Goal: Information Seeking & Learning: Learn about a topic

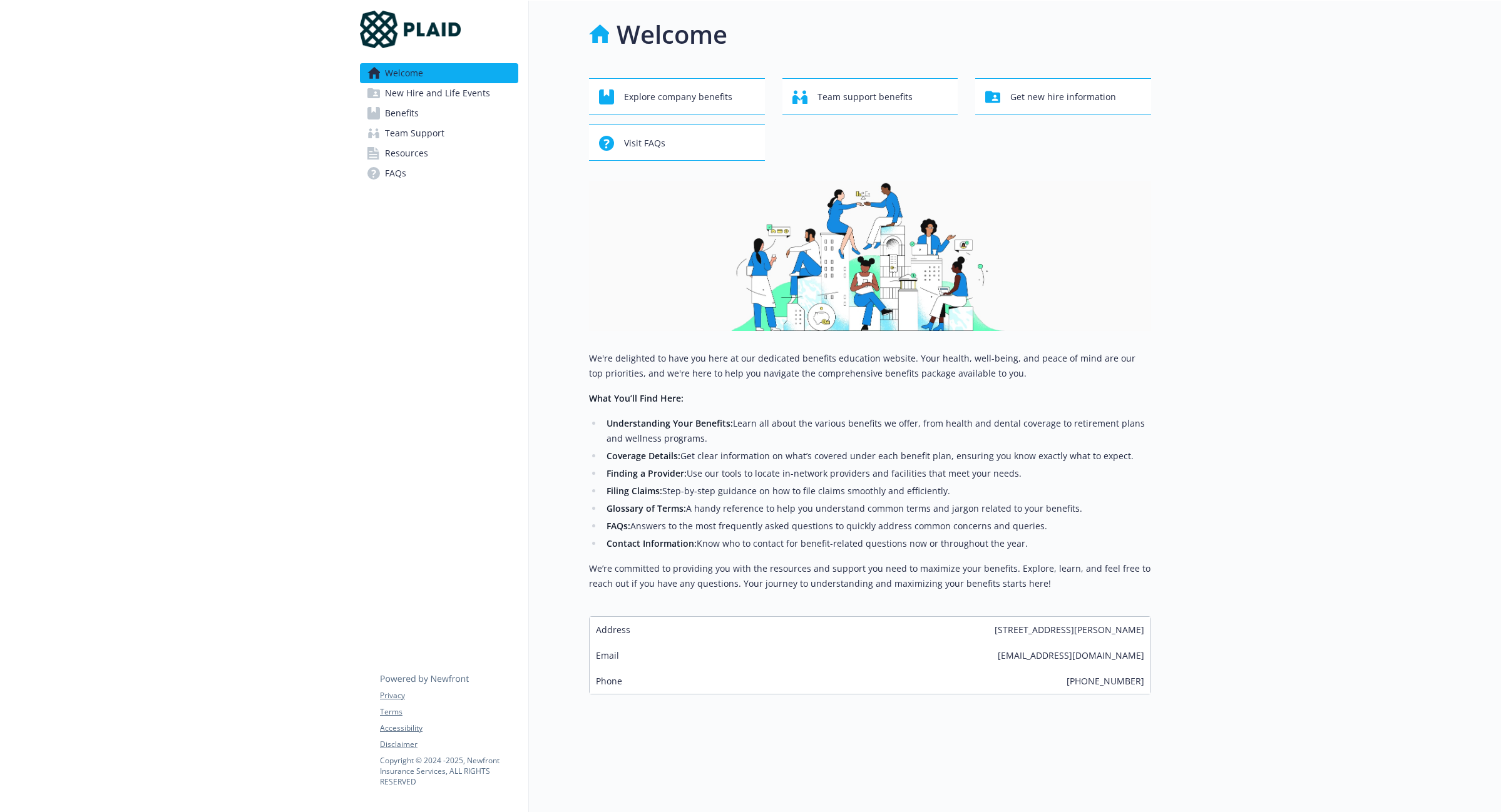
click at [411, 116] on span "Benefits" at bounding box center [402, 113] width 34 height 20
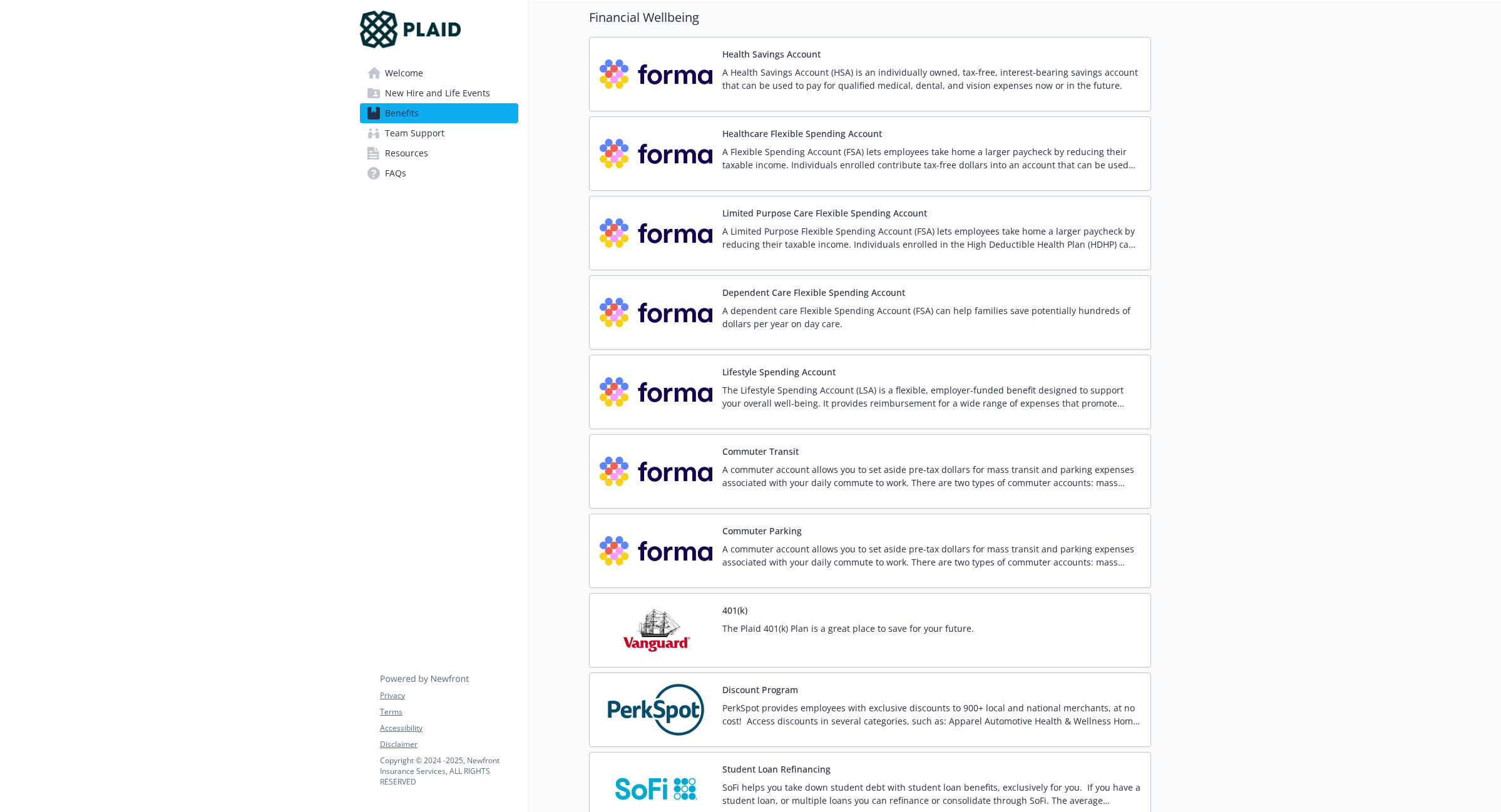
scroll to position [1558, 0]
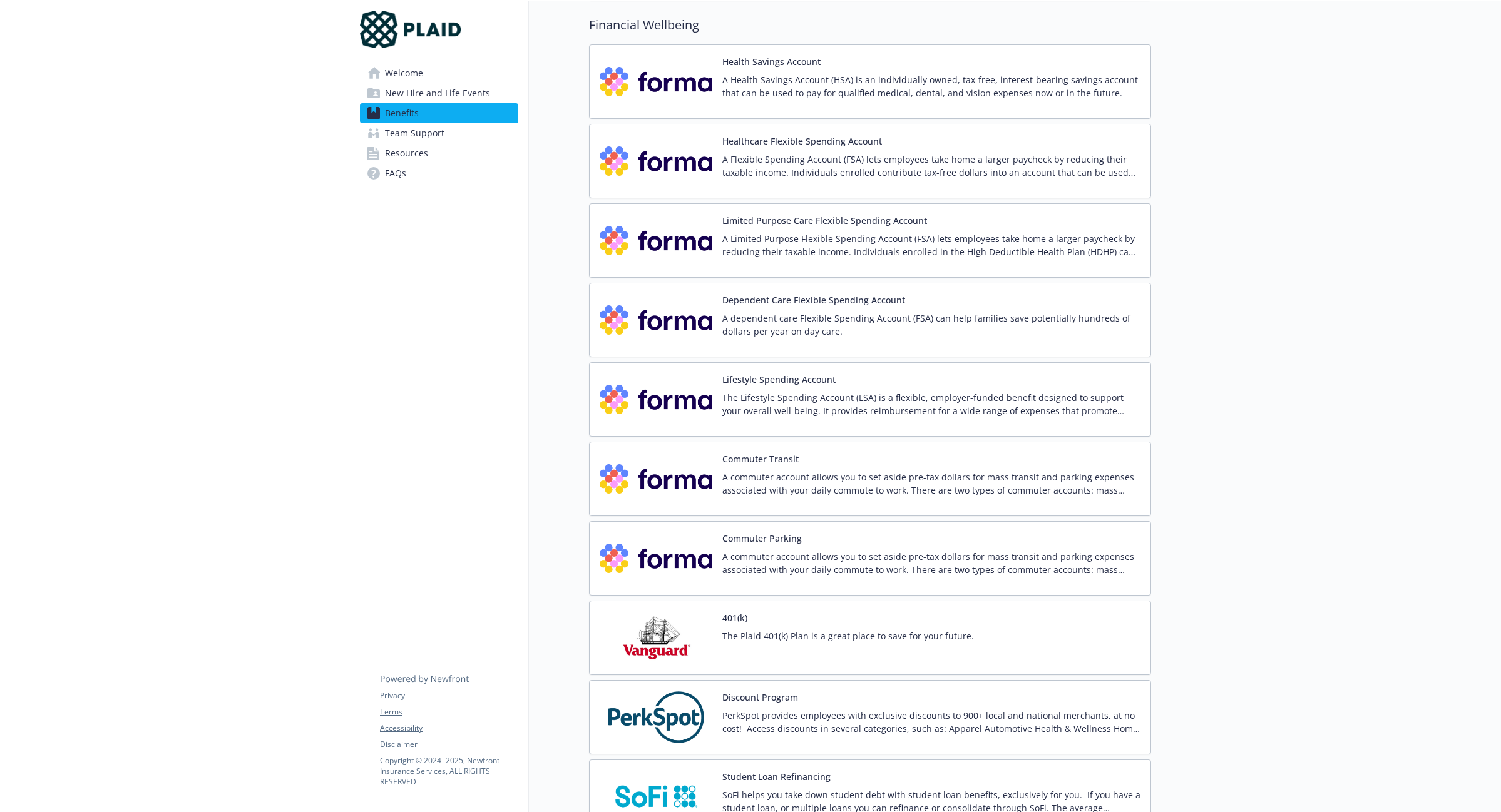
click at [803, 338] on div "A dependent care Flexible Spending Account (FSA) can help families save potenti…" at bounding box center [932, 329] width 419 height 35
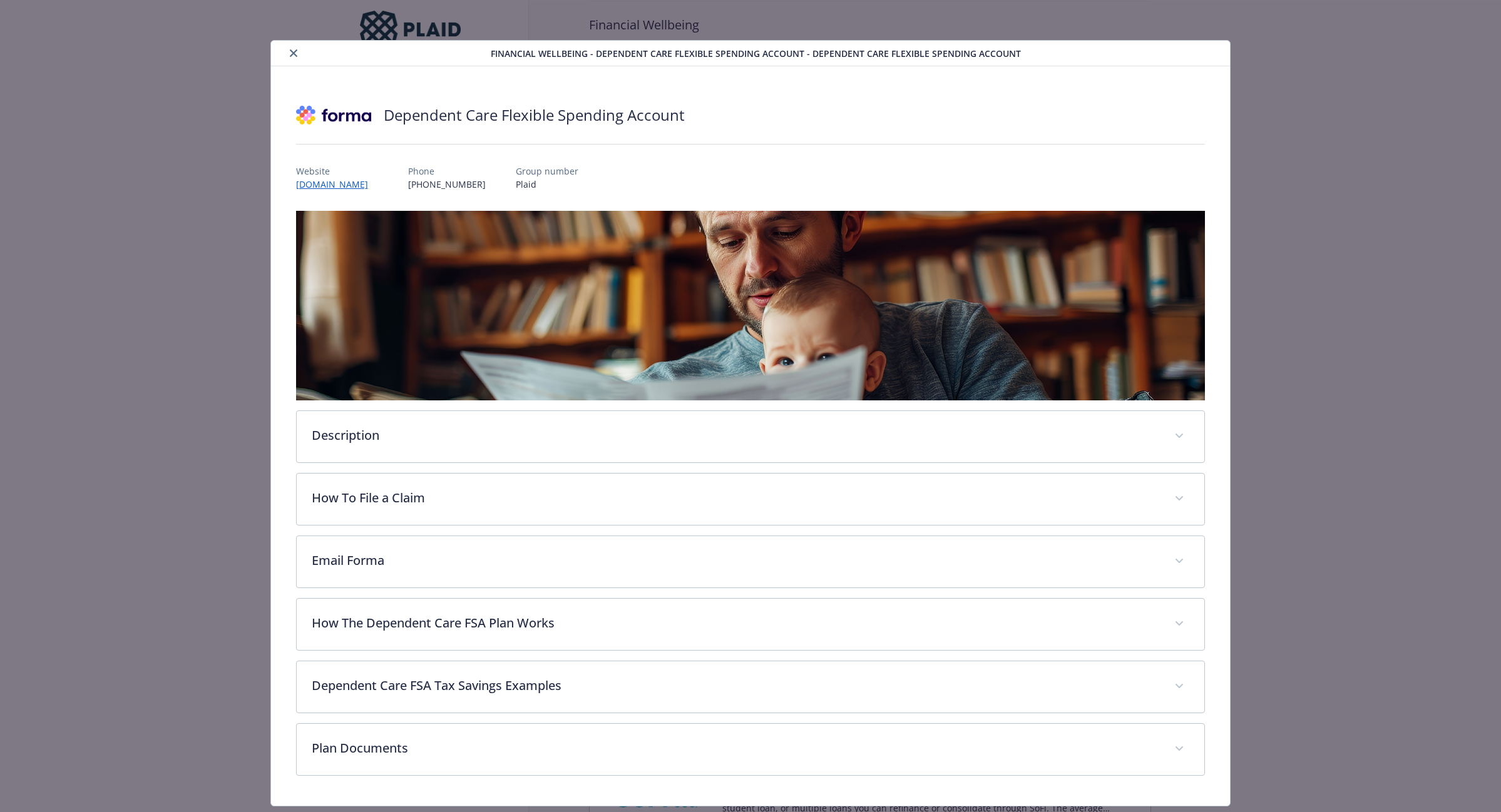
scroll to position [33, 0]
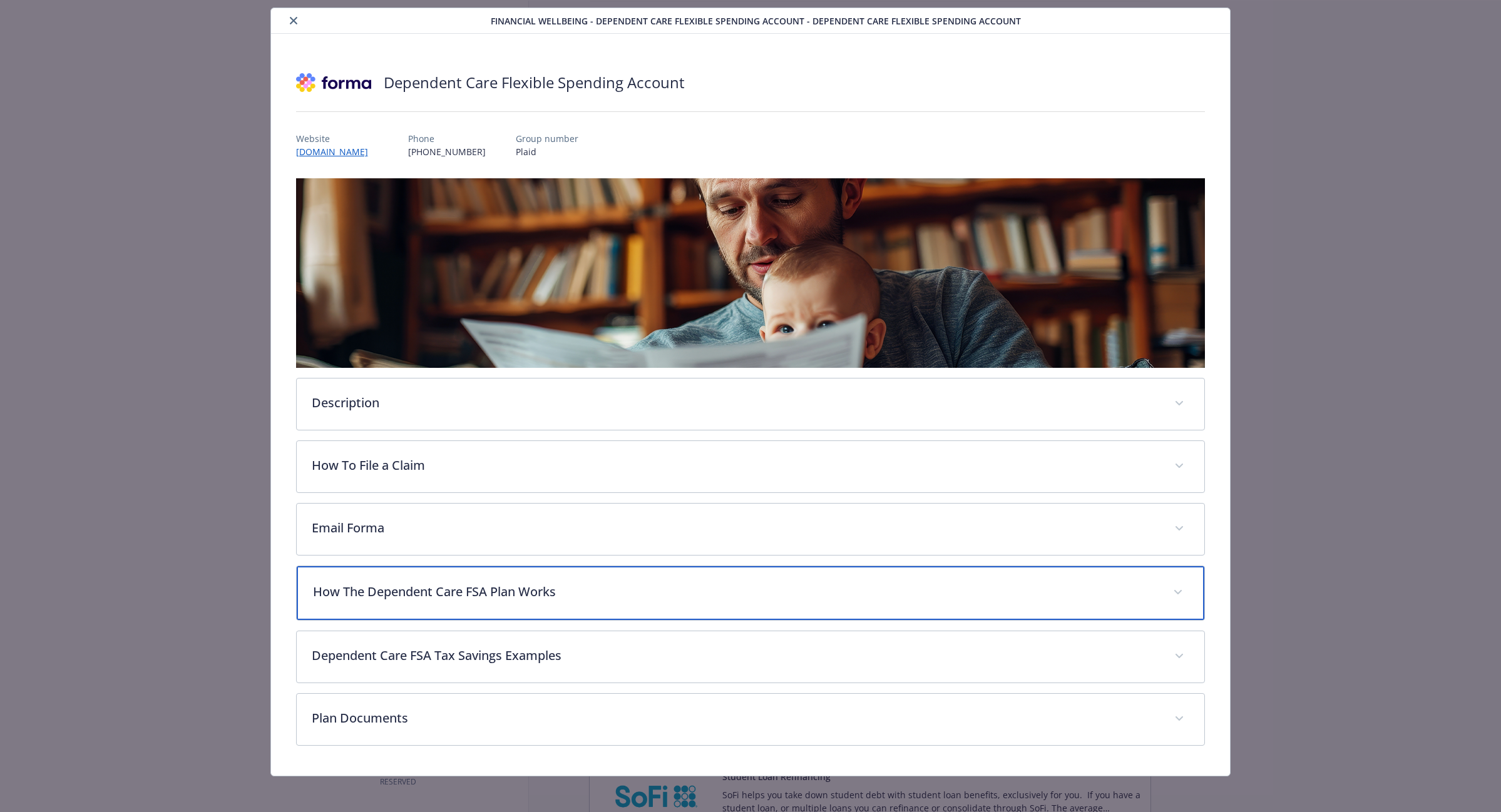
click at [390, 612] on div "How The Dependent Care FSA Plan Works" at bounding box center [750, 593] width 909 height 54
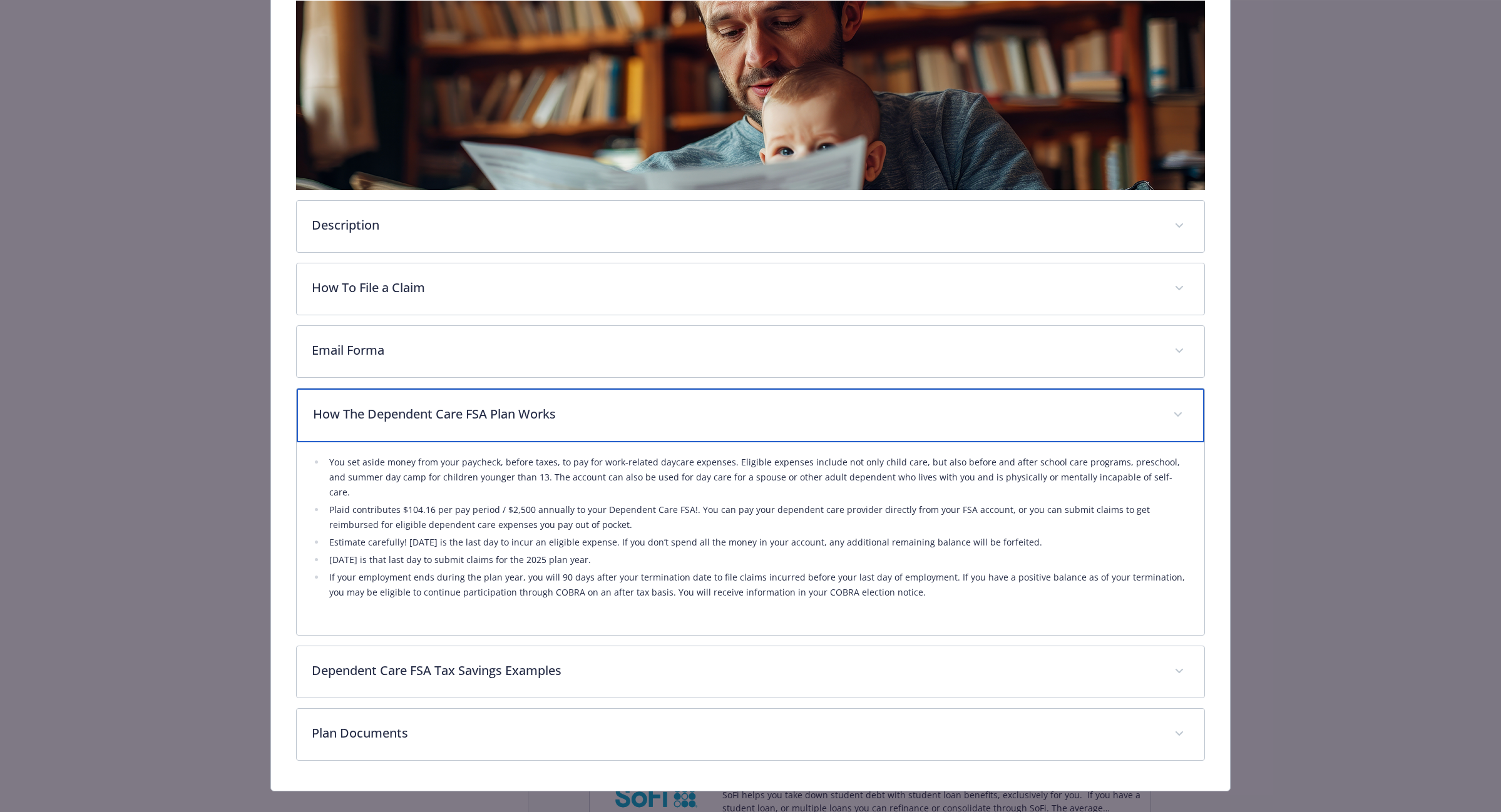
scroll to position [213, 0]
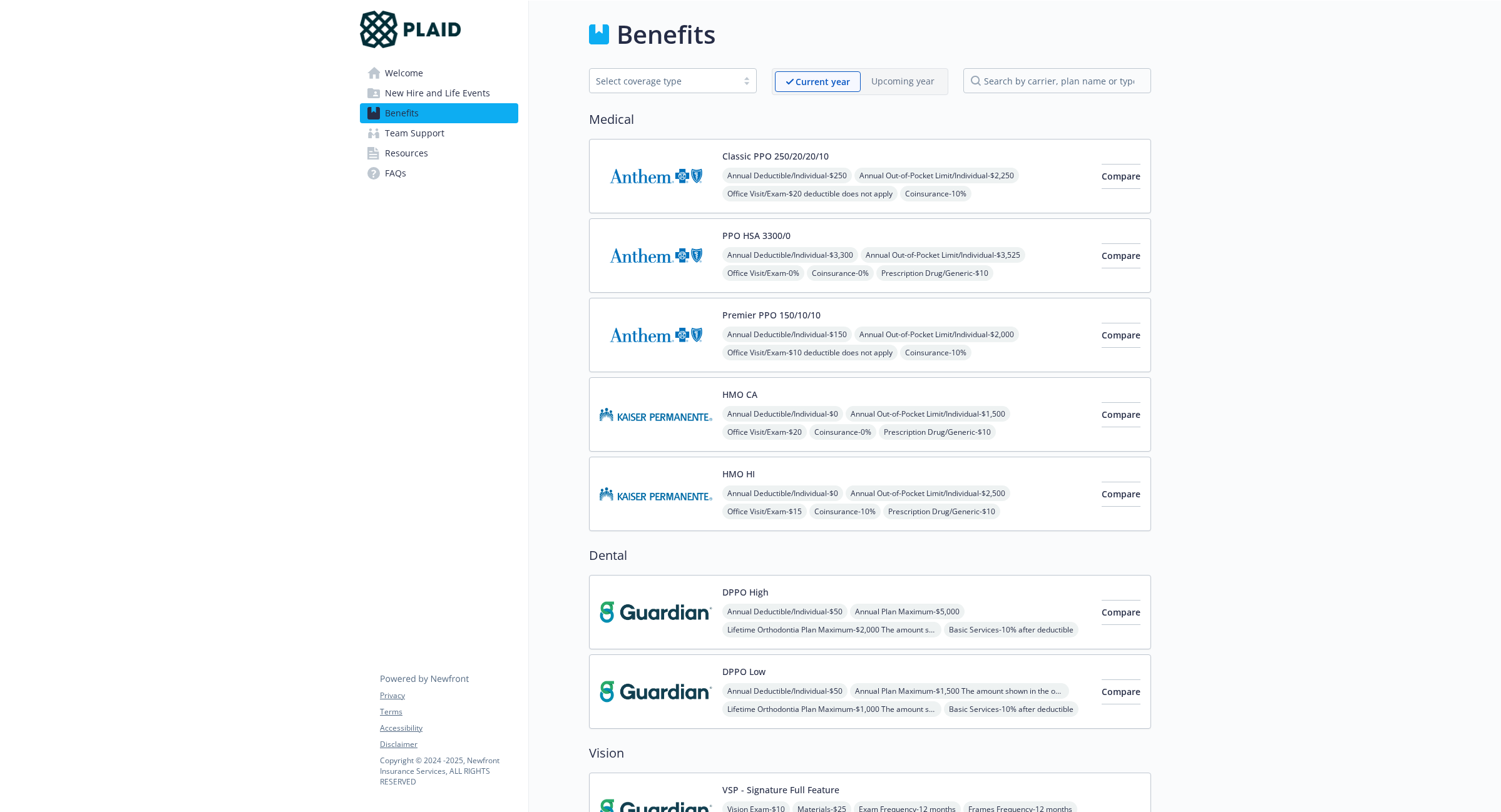
click at [797, 186] on span "Office Visit/Exam - $20 deductible does not apply" at bounding box center [810, 194] width 176 height 16
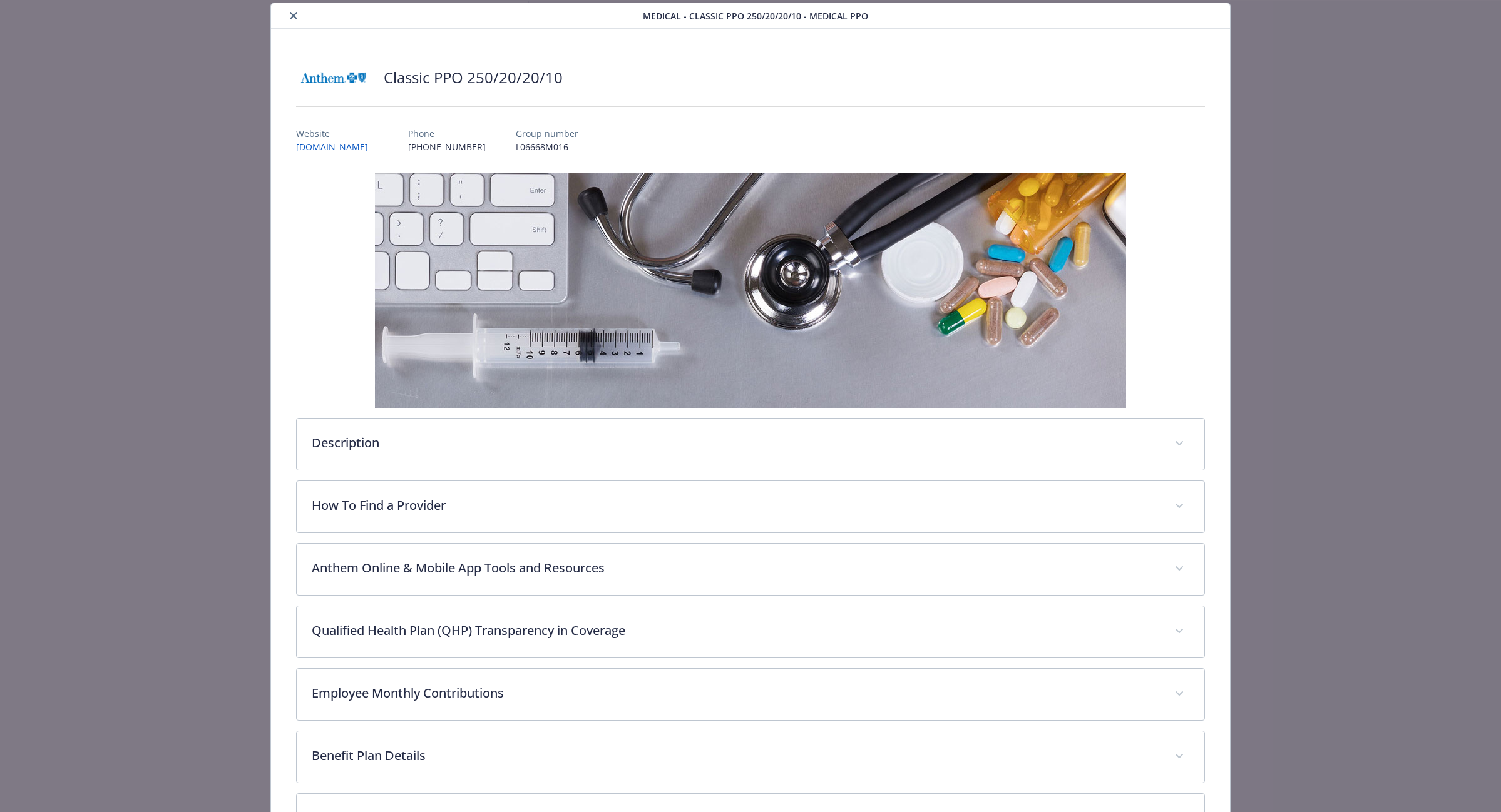
scroll to position [205, 0]
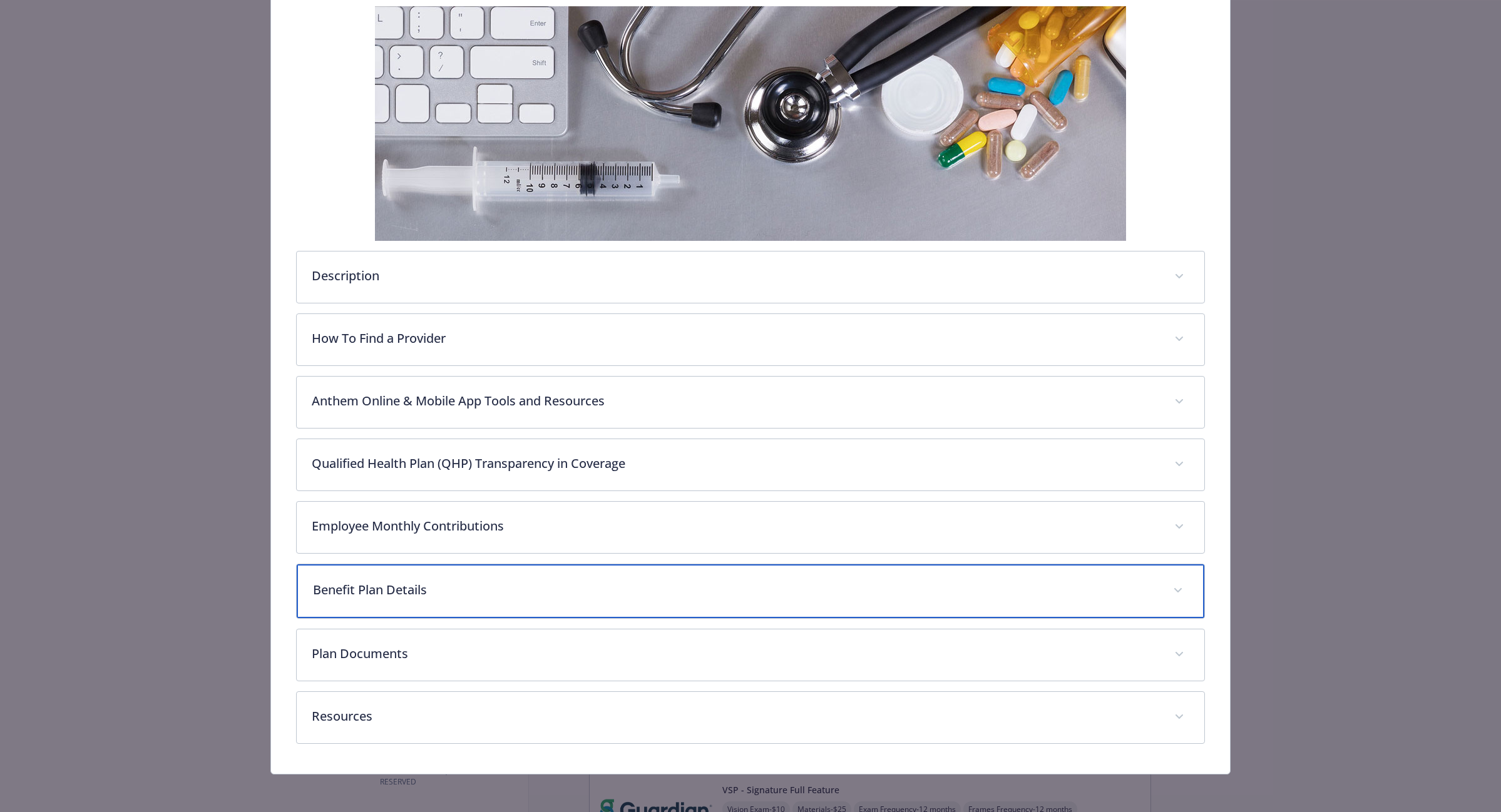
click at [377, 588] on p "Benefit Plan Details" at bounding box center [735, 590] width 846 height 19
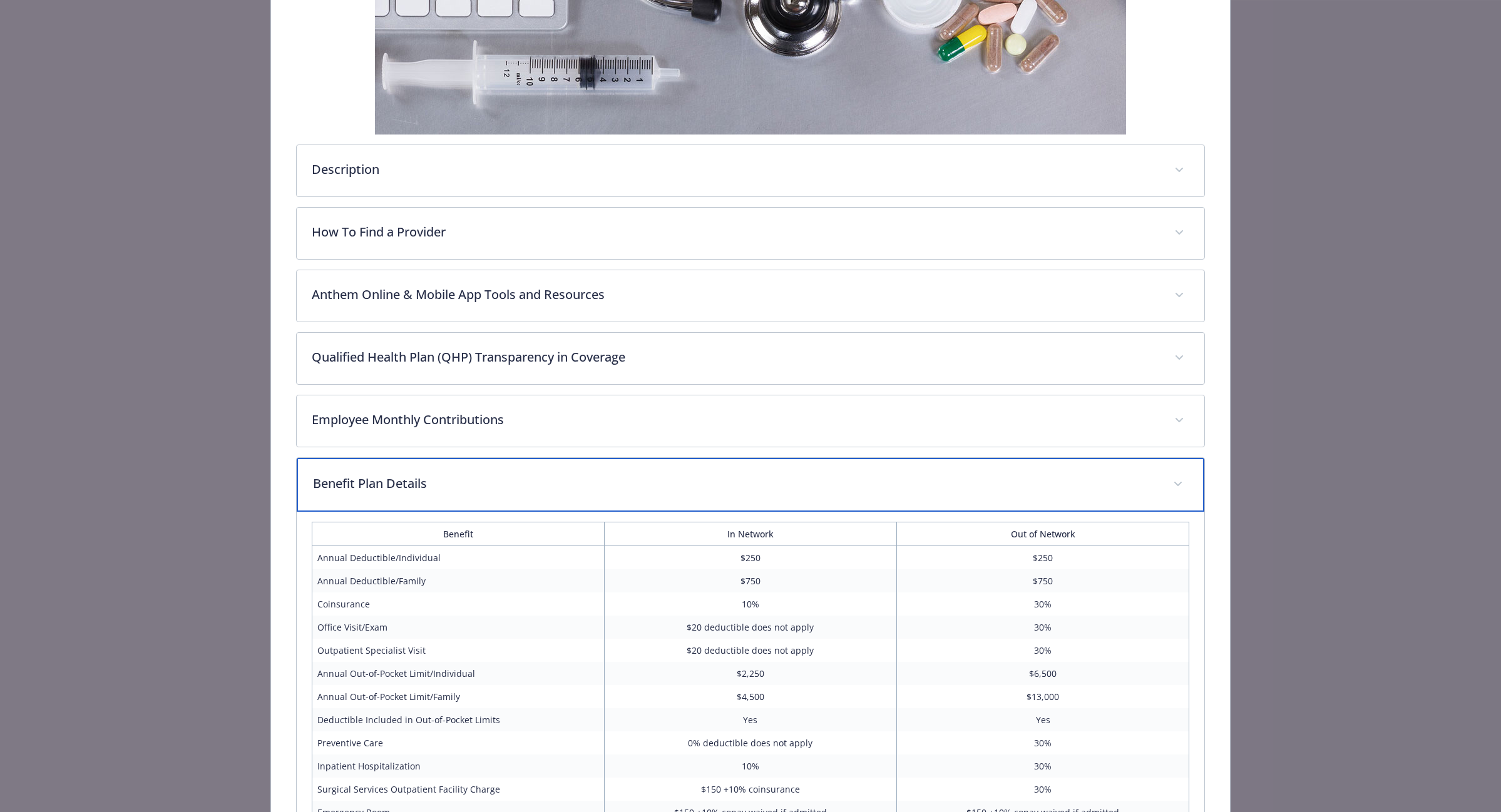
scroll to position [426, 0]
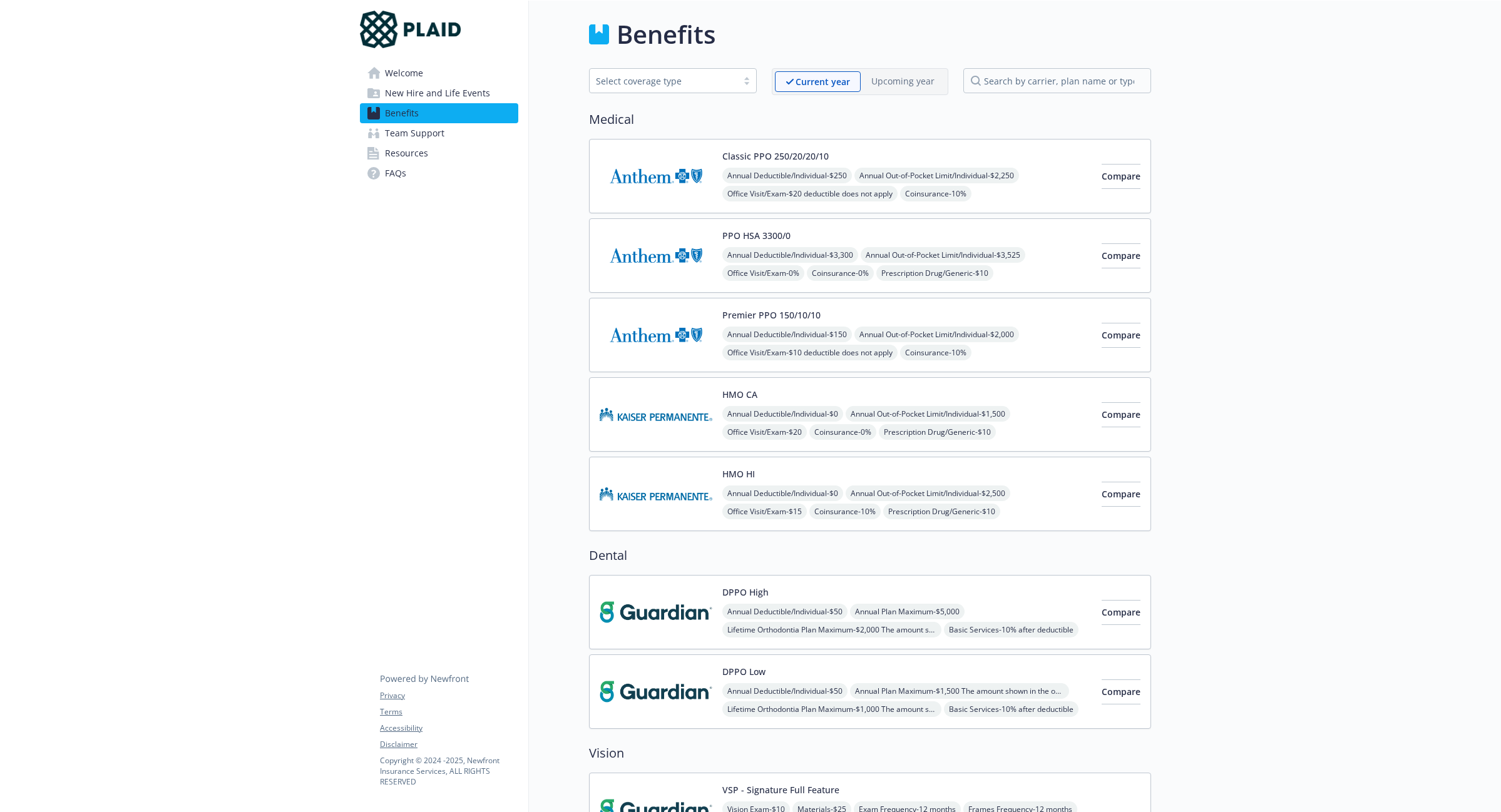
scroll to position [8, 0]
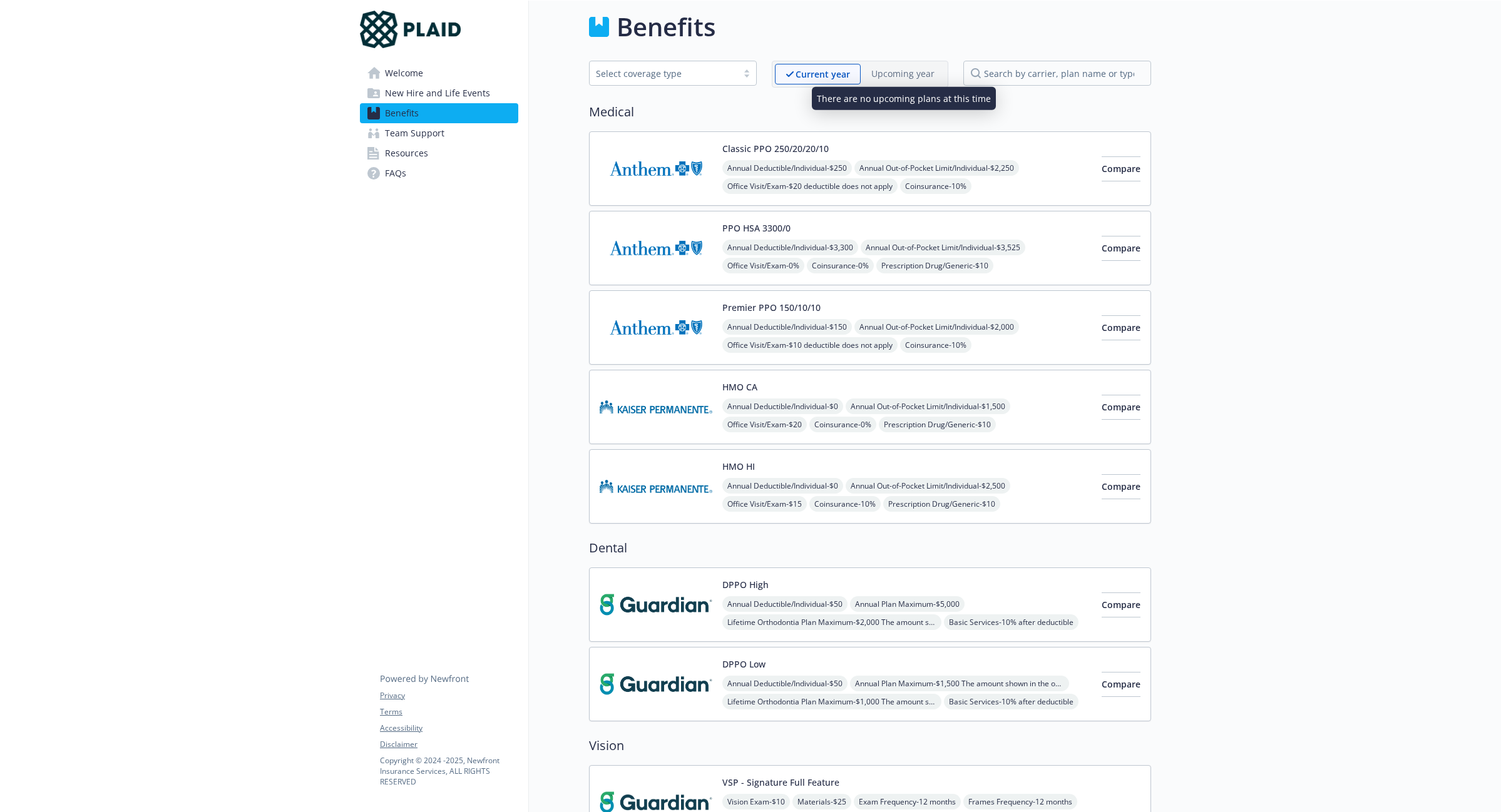
click at [909, 72] on p "Upcoming year" at bounding box center [903, 73] width 64 height 13
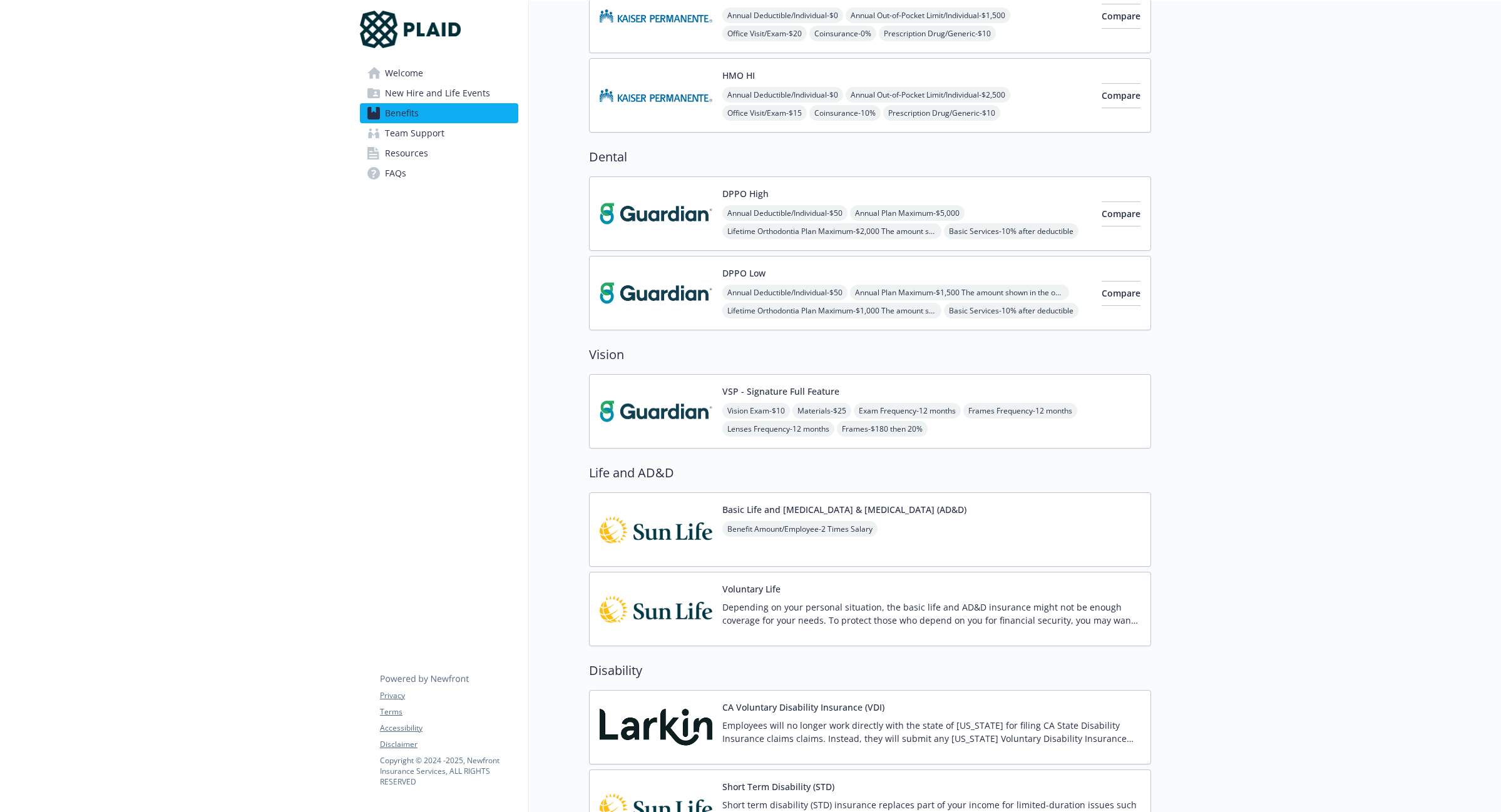
scroll to position [12, 0]
